Goal: Information Seeking & Learning: Check status

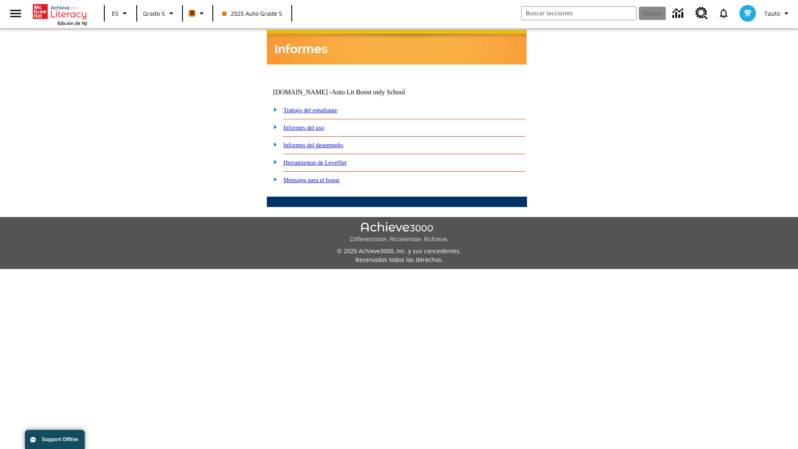
click at [324, 142] on link "Informes del desempeño" at bounding box center [313, 145] width 60 height 7
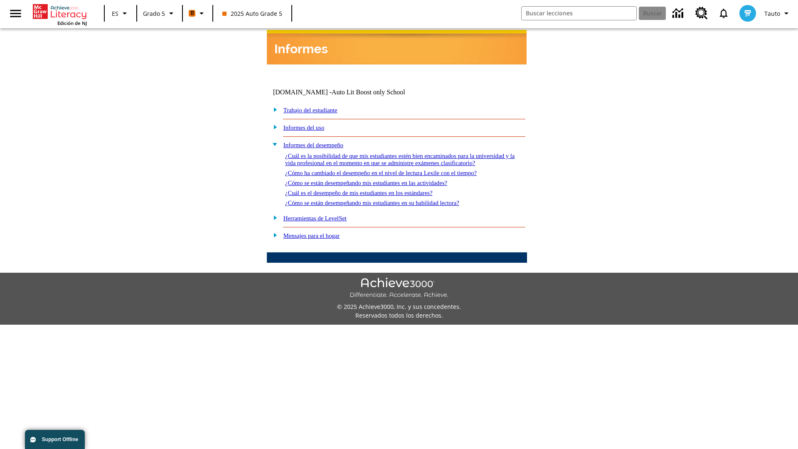
click at [387, 199] on link "¿Cómo se están desempeñando mis estudiantes en su habilidad lectora?" at bounding box center [372, 202] width 174 height 7
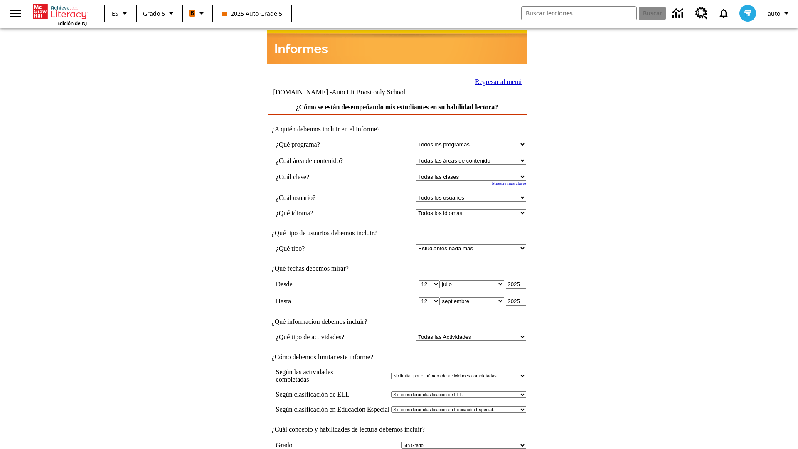
click at [473, 173] on select "Seleccionar una clase: Todas las clases 2025 Auto Grade 5 OL 2025 Auto Grade 6" at bounding box center [471, 177] width 110 height 8
select select "11133131"
select select "21437107"
